Goal: Navigation & Orientation: Find specific page/section

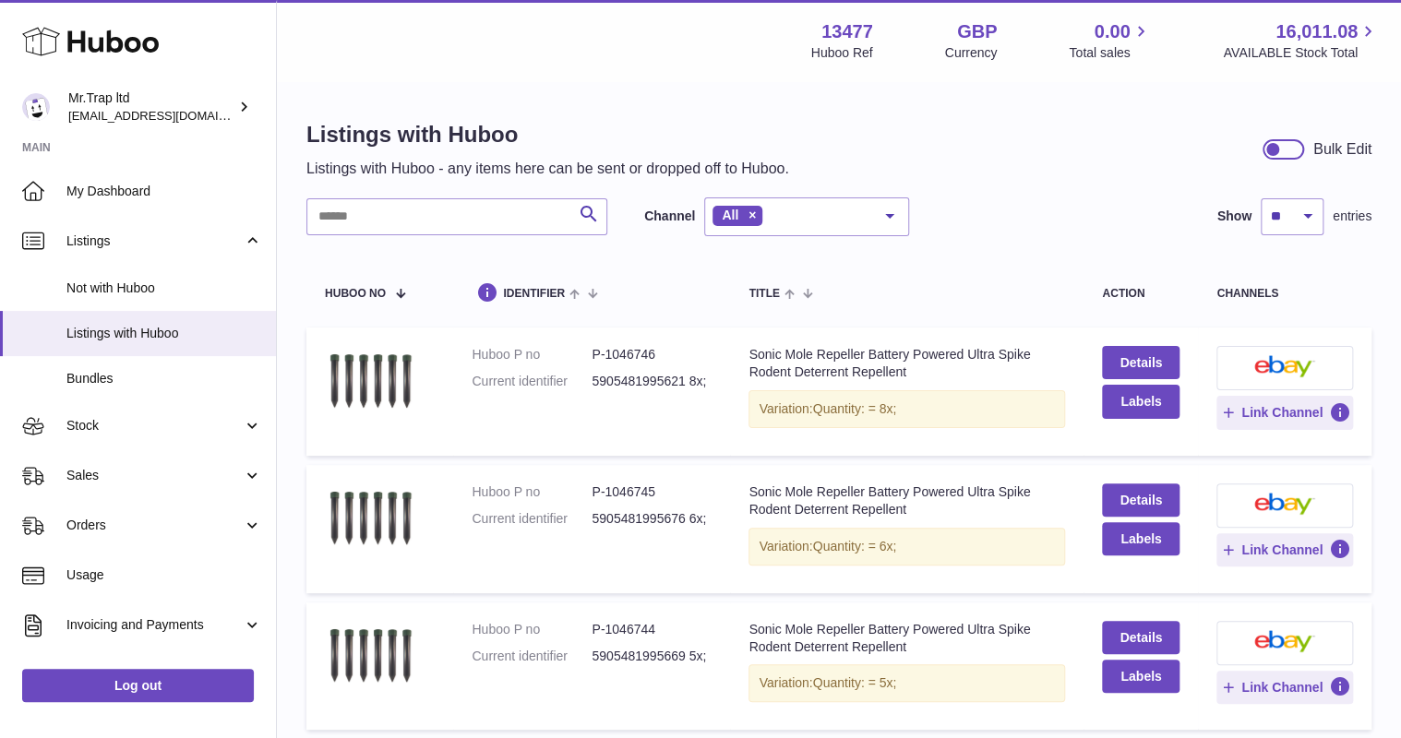
click at [143, 177] on link "My Dashboard" at bounding box center [138, 191] width 276 height 50
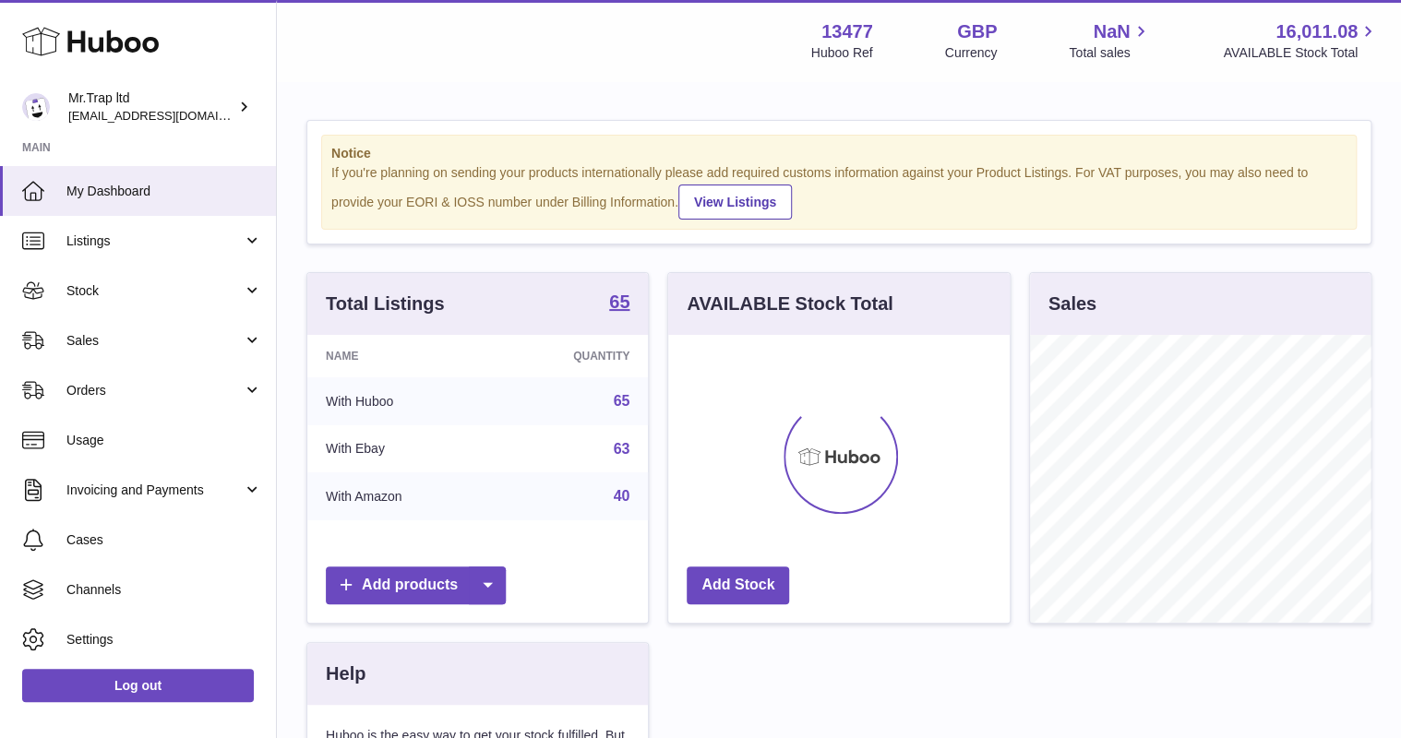
scroll to position [288, 340]
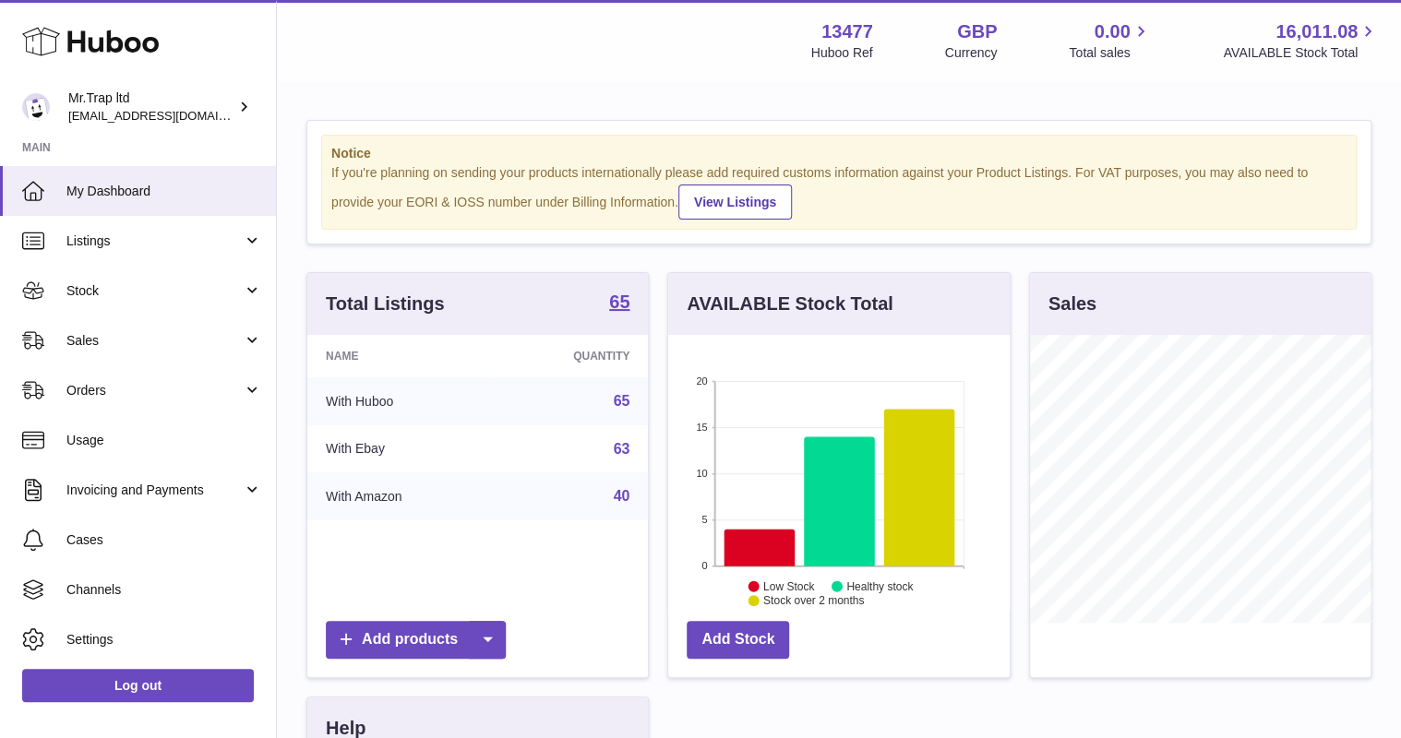
click at [136, 338] on span "Sales" at bounding box center [154, 341] width 176 height 18
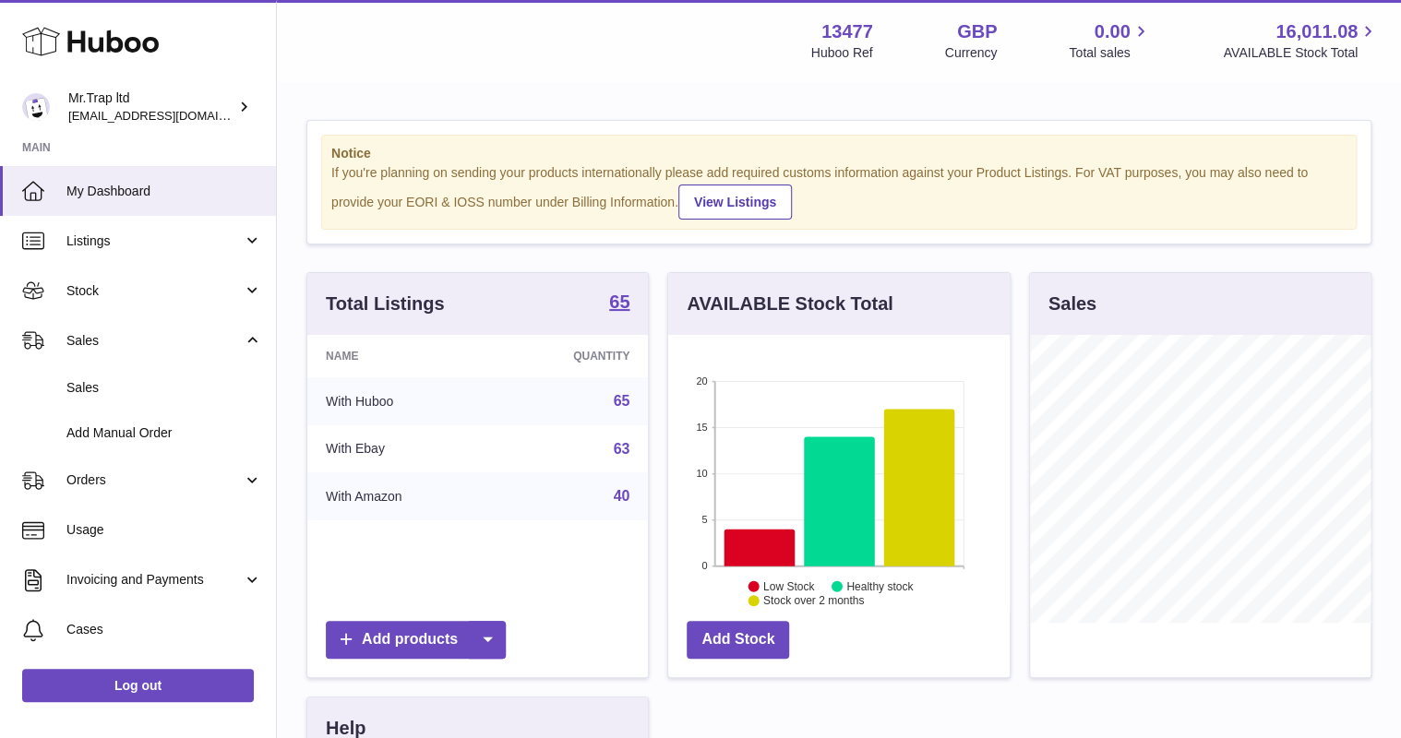
click at [163, 380] on span "Sales" at bounding box center [164, 388] width 196 height 18
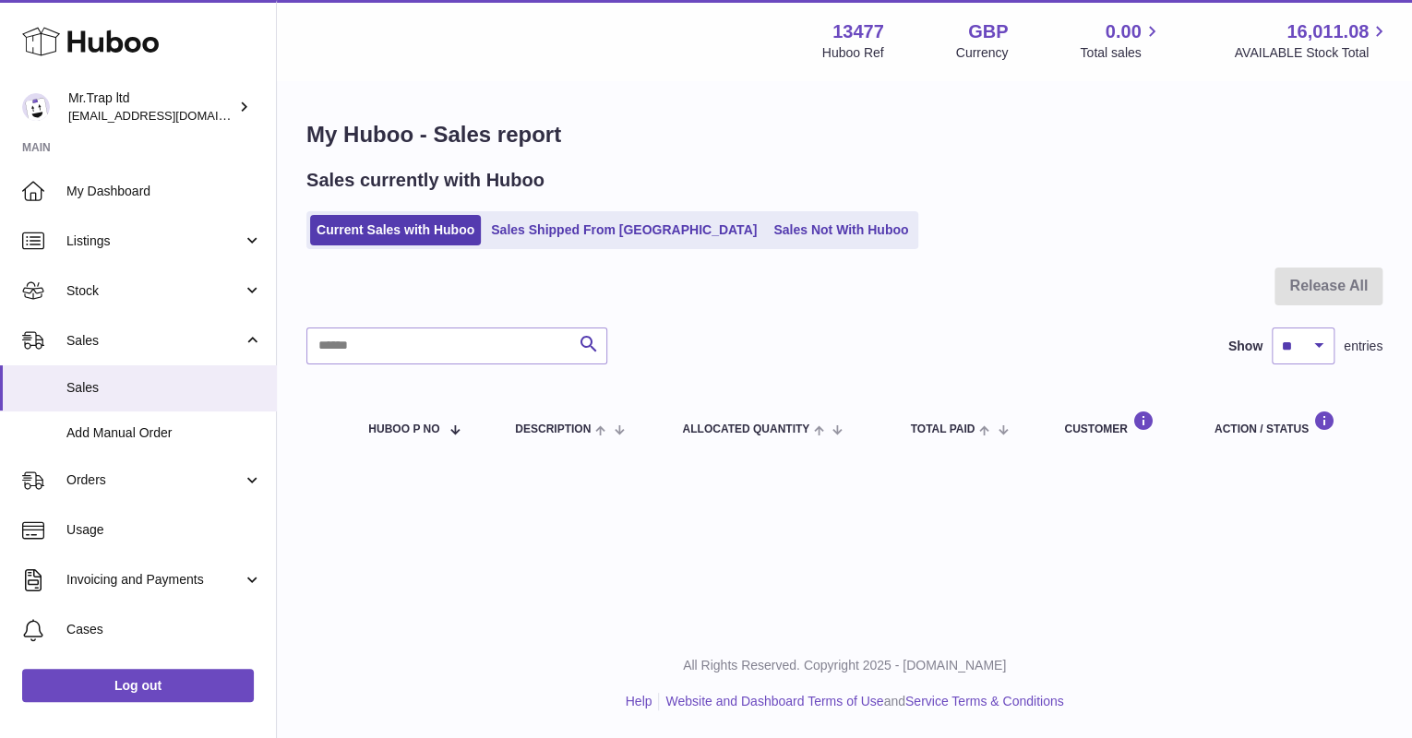
click at [767, 225] on link "Sales Not With Huboo" at bounding box center [841, 230] width 148 height 30
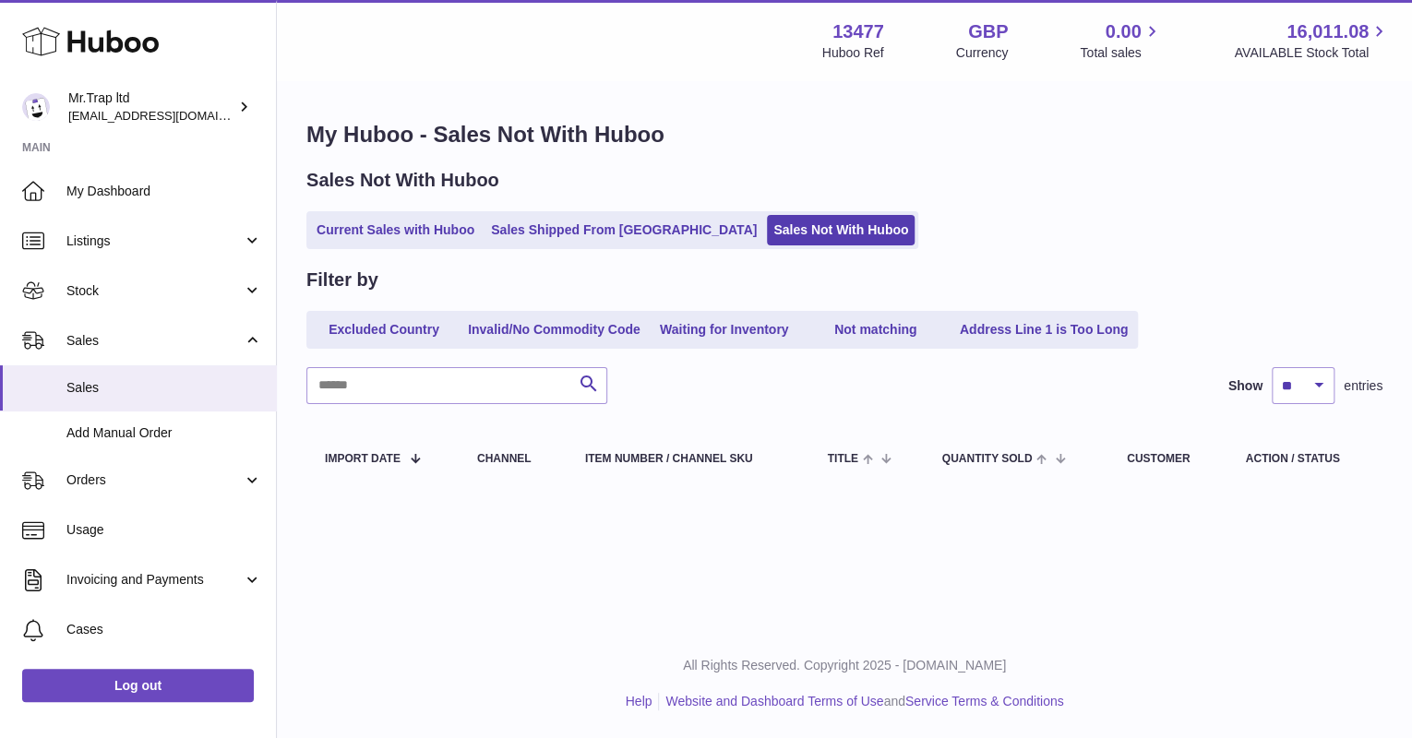
click at [343, 239] on link "Current Sales with Huboo" at bounding box center [395, 230] width 171 height 30
